Goal: Communication & Community: Answer question/provide support

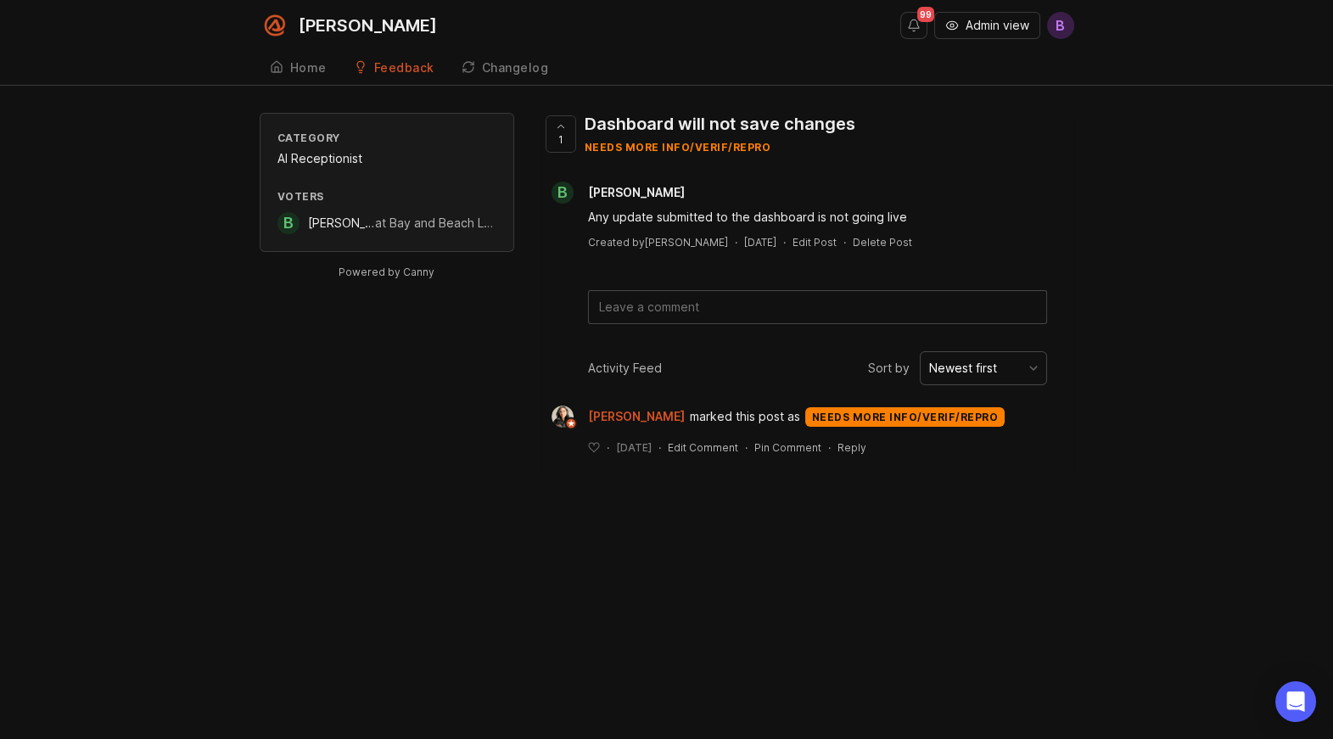
click at [966, 114] on div "1 Dashboard will not save changes needs more info/verif/repro" at bounding box center [807, 140] width 533 height 55
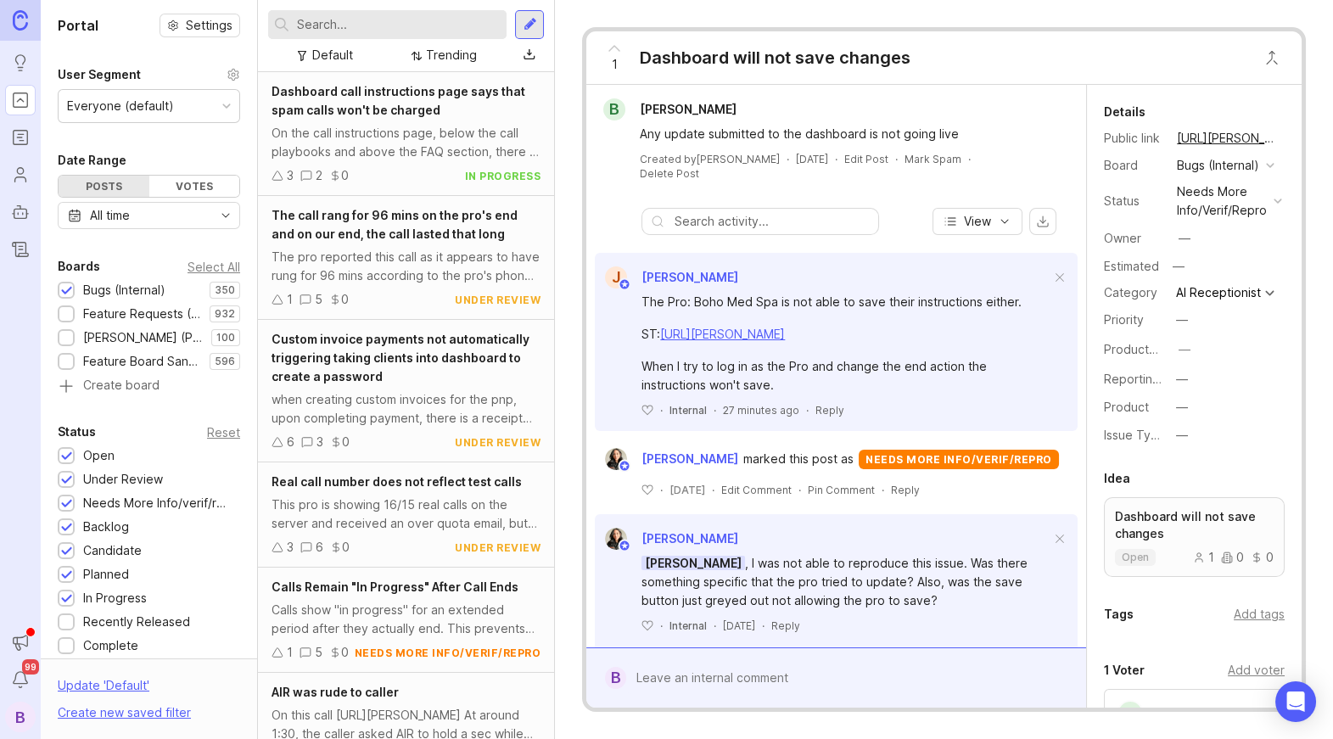
click at [785, 335] on link "[URL][PERSON_NAME]" at bounding box center [722, 334] width 125 height 14
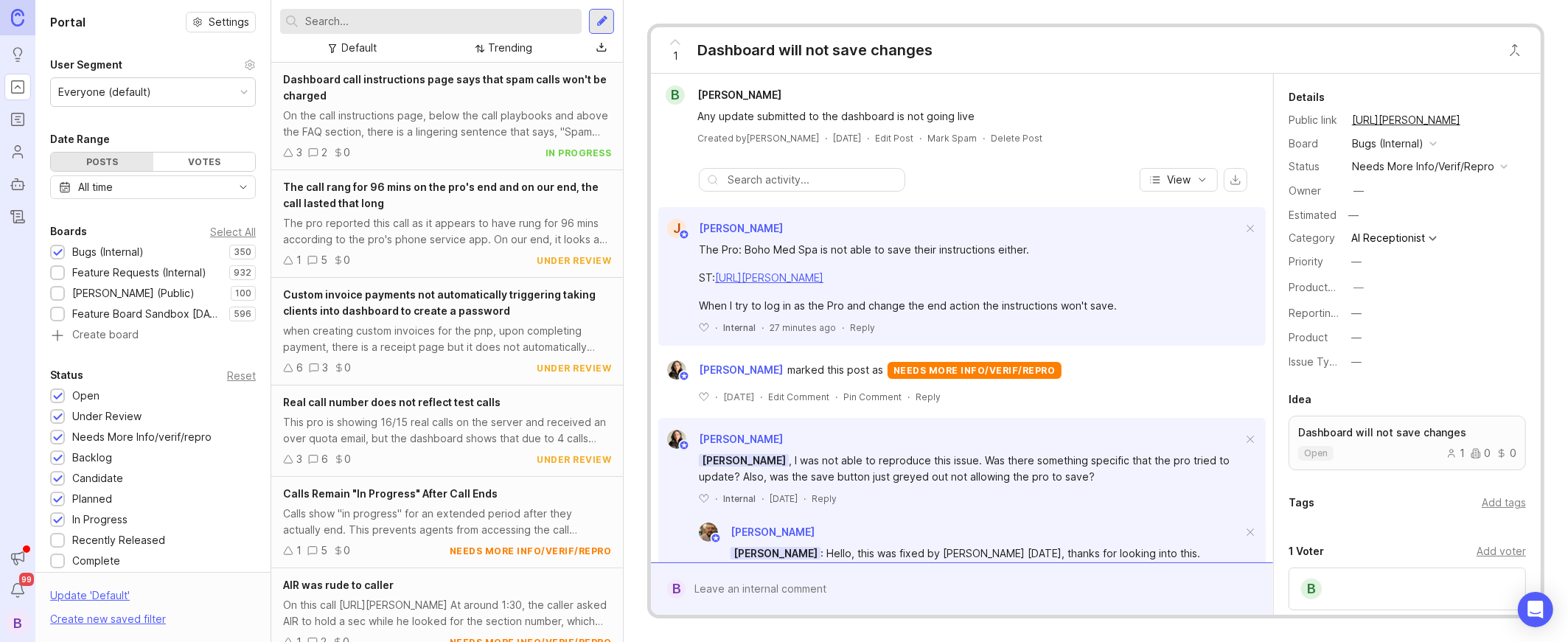
click at [867, 328] on div "Reply" at bounding box center [862, 328] width 25 height 12
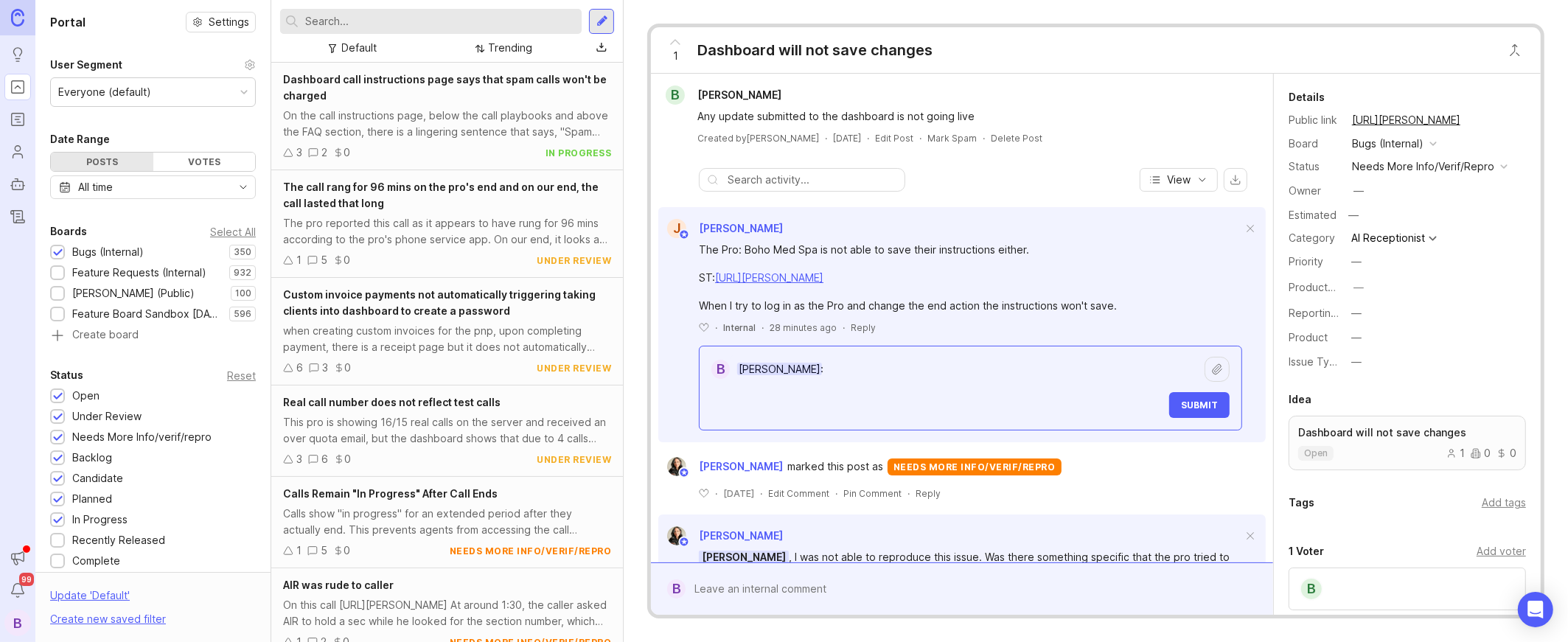
click at [926, 374] on textarea "[PERSON_NAME]:" at bounding box center [967, 369] width 475 height 28
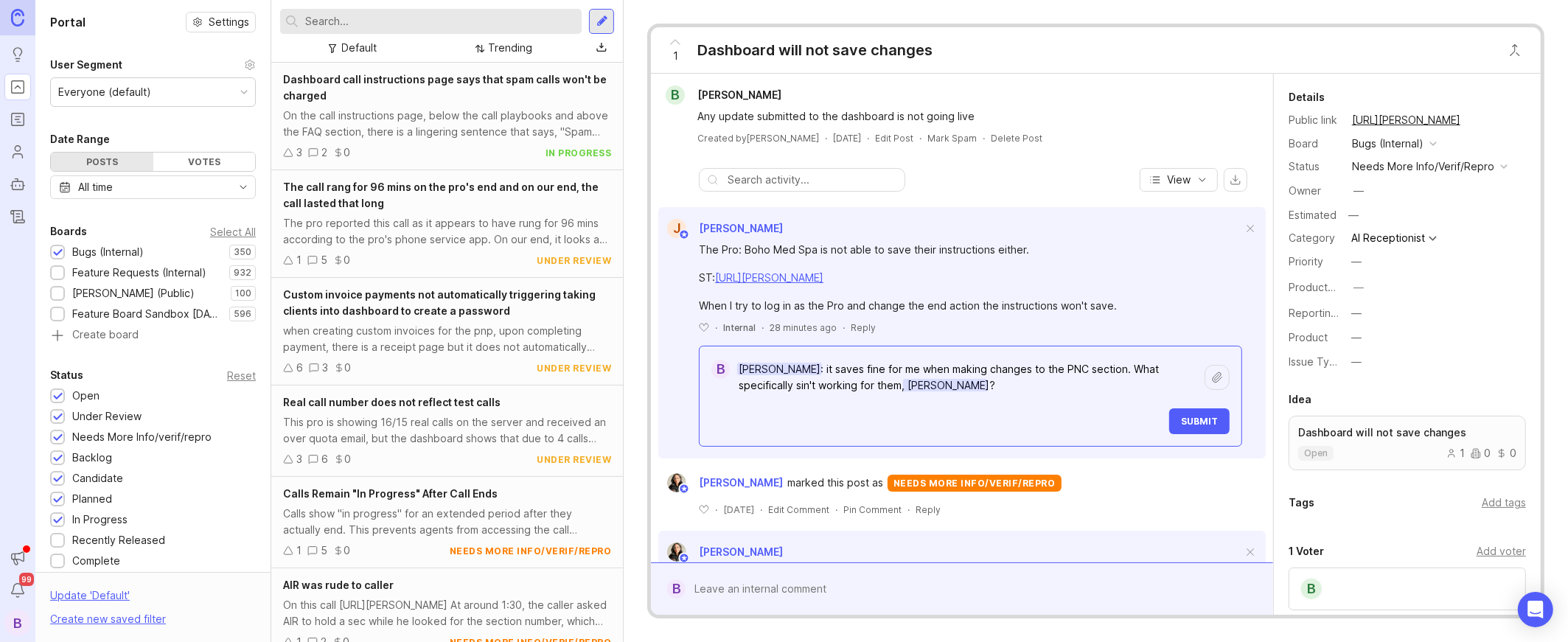
type textarea "[PERSON_NAME]: it saves fine for me when making changes to the PNC section. Wha…"
click at [1158, 418] on span "Submit" at bounding box center [1199, 420] width 37 height 11
